Goal: Task Accomplishment & Management: Manage account settings

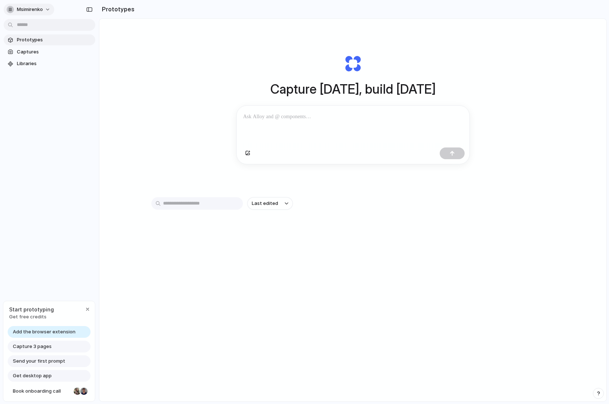
click at [49, 9] on button "msimirenko" at bounding box center [29, 10] width 51 height 12
click at [25, 63] on span "Sign out" at bounding box center [26, 60] width 19 height 7
click at [50, 8] on button "msimirenko" at bounding box center [29, 10] width 51 height 12
click at [41, 38] on span "Invite members" at bounding box center [34, 37] width 35 height 7
click at [90, 9] on div "button" at bounding box center [89, 9] width 7 height 5
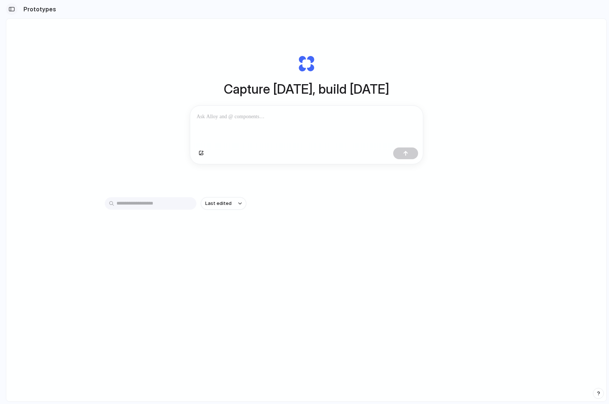
click at [13, 12] on button "button" at bounding box center [12, 9] width 12 height 12
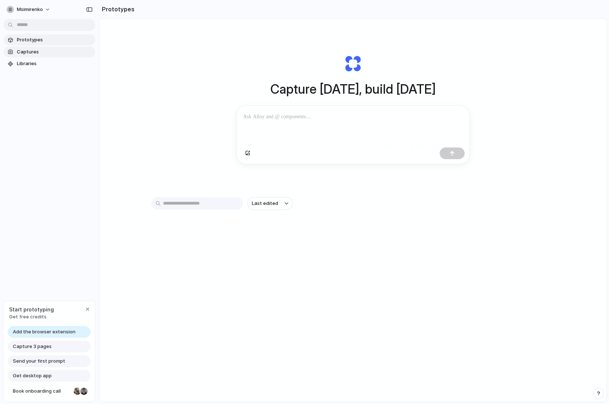
click at [51, 53] on span "Captures" at bounding box center [54, 51] width 75 height 7
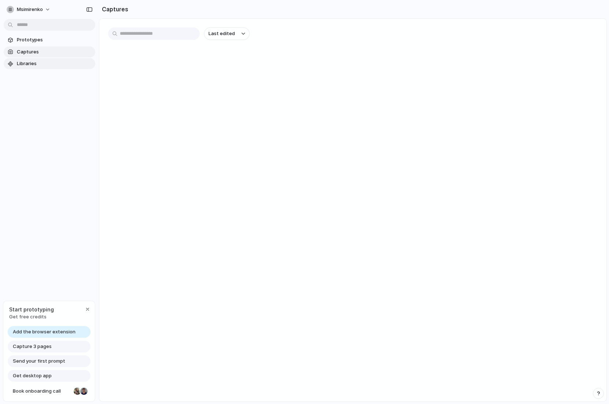
click at [45, 63] on span "Libraries" at bounding box center [54, 63] width 75 height 7
click at [45, 49] on span "Captures" at bounding box center [54, 51] width 75 height 7
click at [47, 41] on span "Prototypes" at bounding box center [54, 39] width 75 height 7
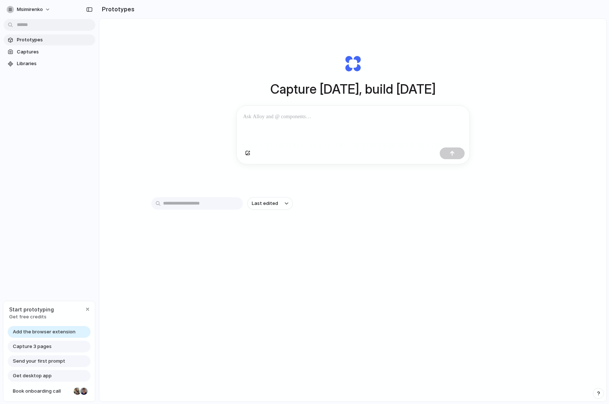
click at [56, 331] on span "Add the browser extension" at bounding box center [44, 331] width 63 height 7
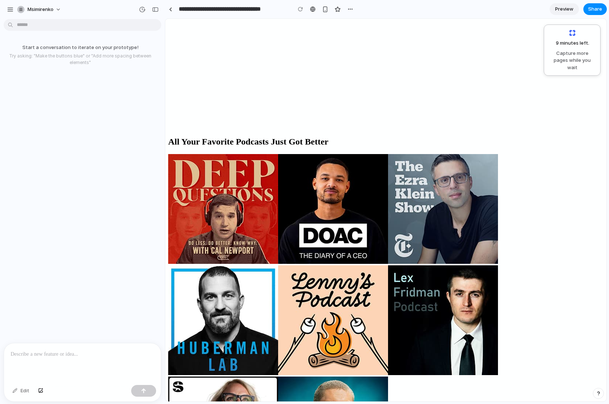
scroll to position [982, 0]
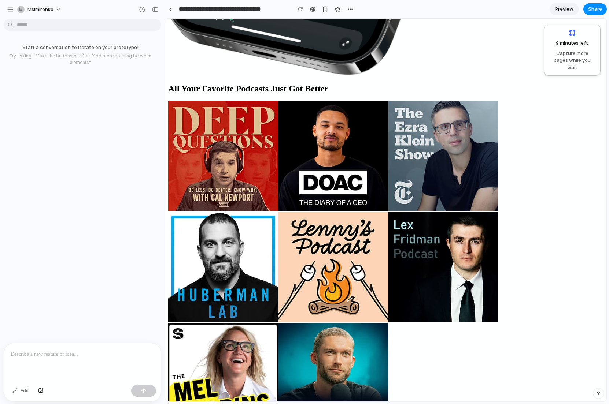
drag, startPoint x: 412, startPoint y: 190, endPoint x: 460, endPoint y: 243, distance: 71.1
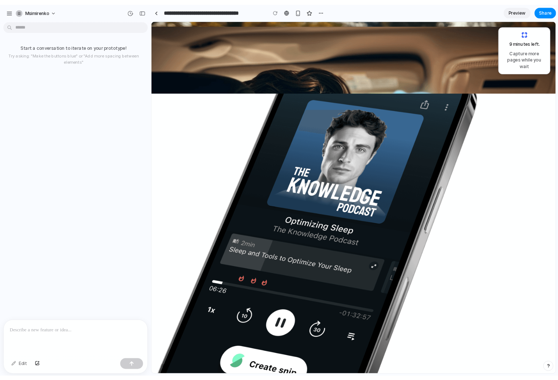
scroll to position [0, 0]
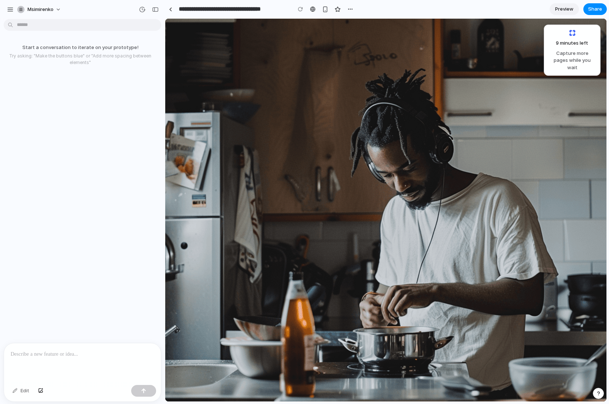
click at [46, 350] on p at bounding box center [83, 354] width 144 height 9
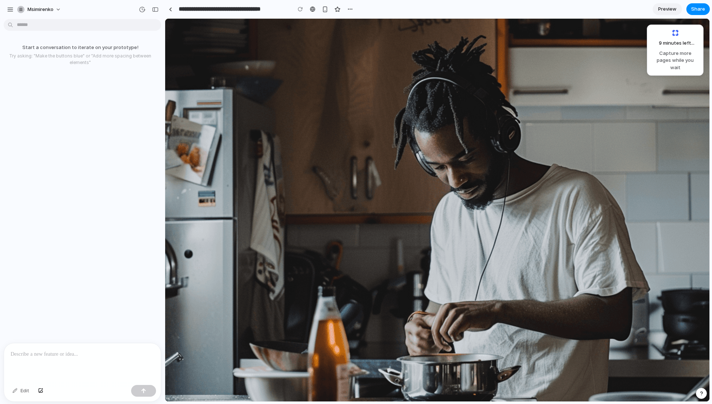
click at [23, 355] on p at bounding box center [83, 354] width 144 height 9
